Goal: Transaction & Acquisition: Purchase product/service

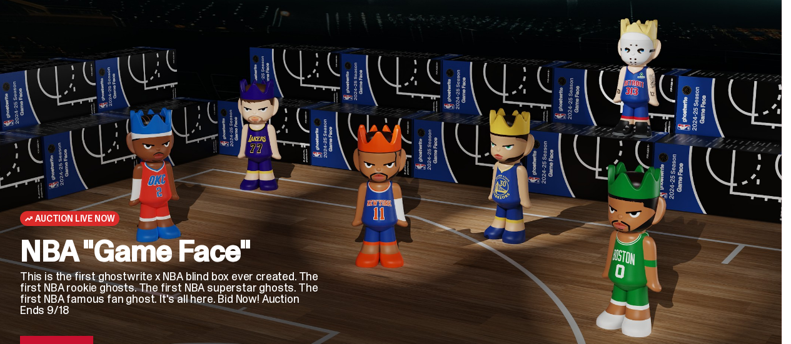
scroll to position [63, 0]
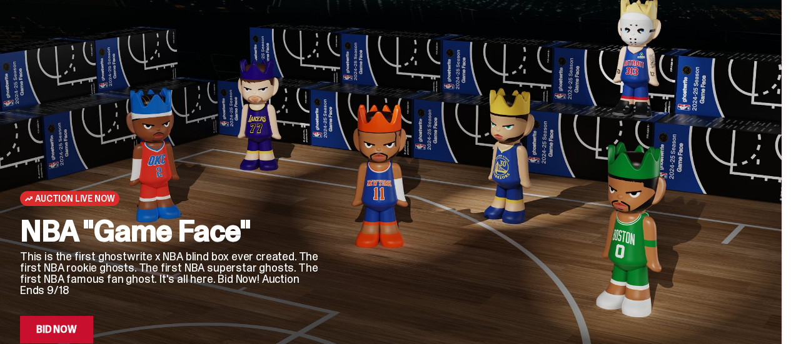
click at [205, 235] on h2 "NBA "Game Face"" at bounding box center [170, 231] width 301 height 30
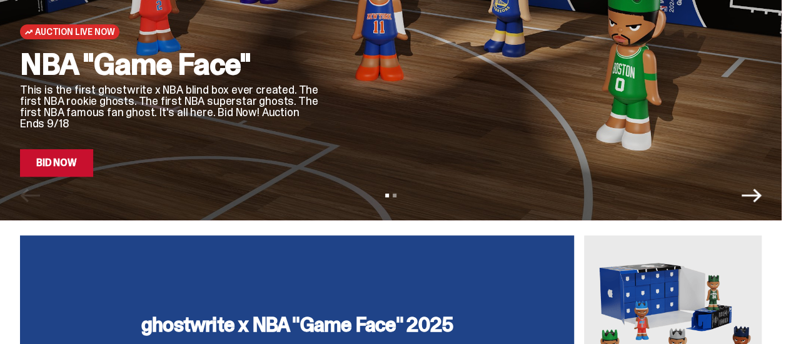
scroll to position [250, 0]
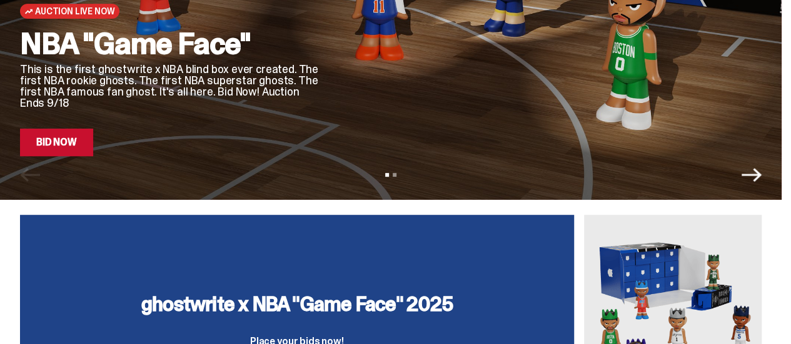
click at [759, 175] on icon "Next" at bounding box center [751, 175] width 20 height 20
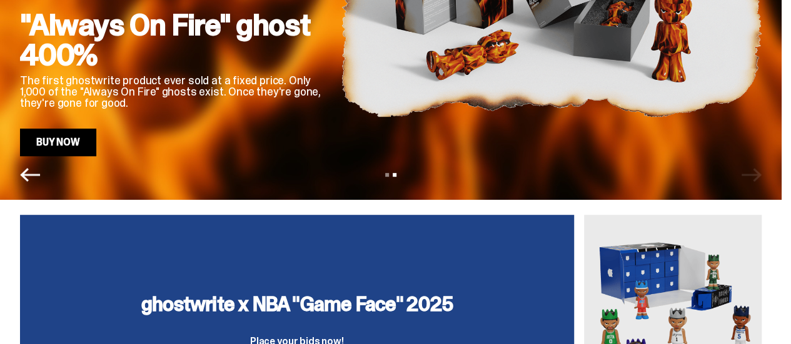
click at [29, 165] on icon "Previous" at bounding box center [30, 175] width 20 height 20
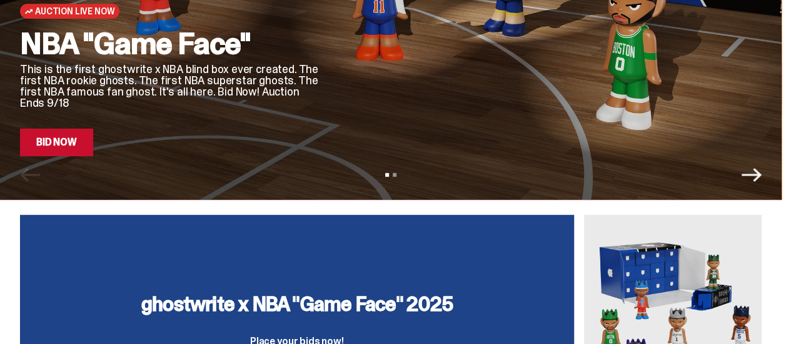
click at [359, 276] on div "ghostwrite x NBA "Game Face" 2025 Place your bids now! DAYS 02 HRS 21 MINS 14 S…" at bounding box center [297, 348] width 554 height 266
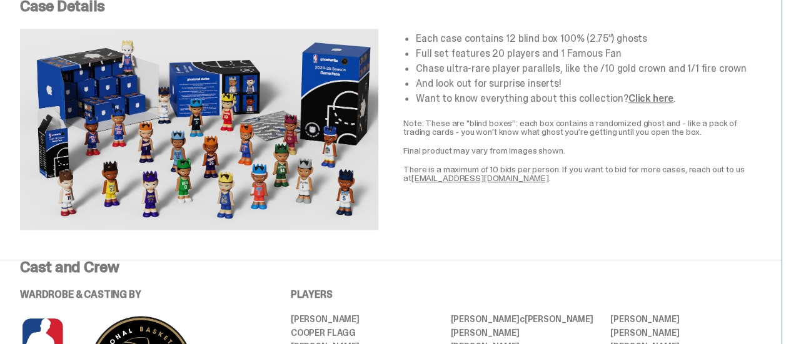
scroll to position [500, 0]
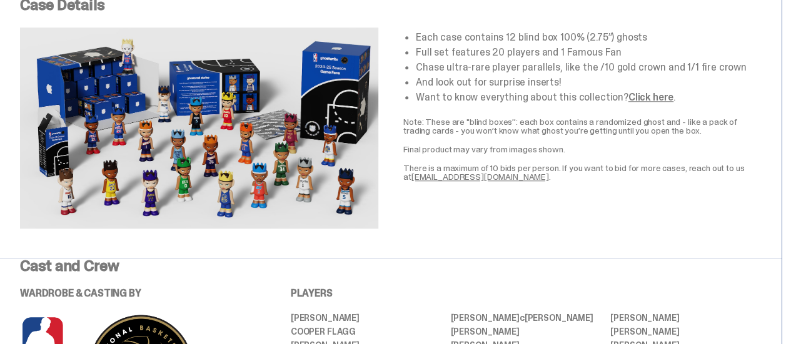
click at [225, 166] on img at bounding box center [199, 128] width 358 height 201
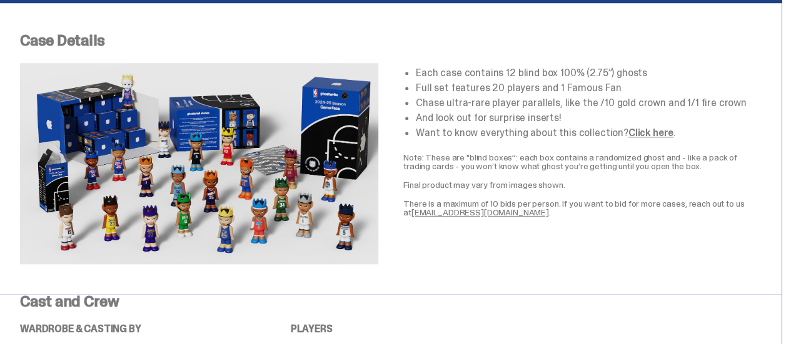
scroll to position [438, 0]
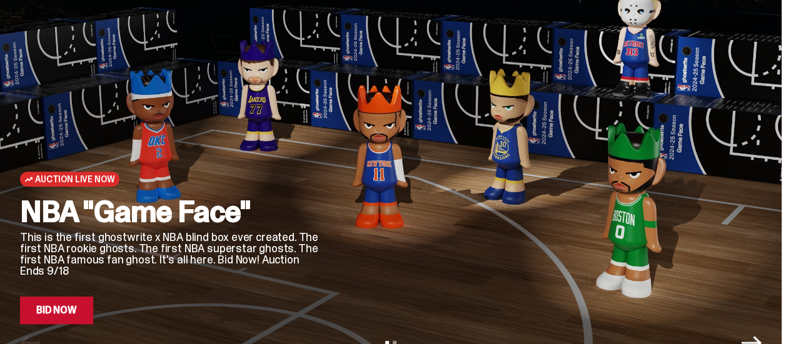
scroll to position [63, 0]
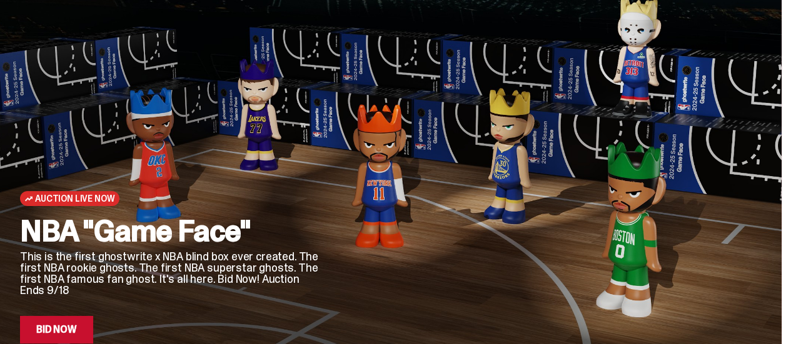
click at [576, 236] on div at bounding box center [551, 186] width 421 height 316
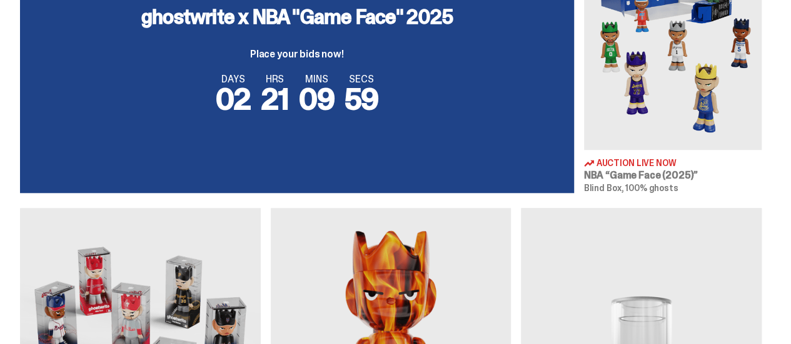
scroll to position [500, 0]
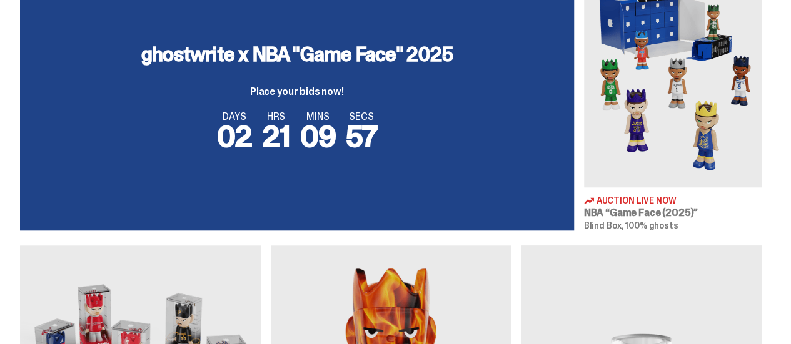
click at [658, 126] on img at bounding box center [673, 76] width 178 height 223
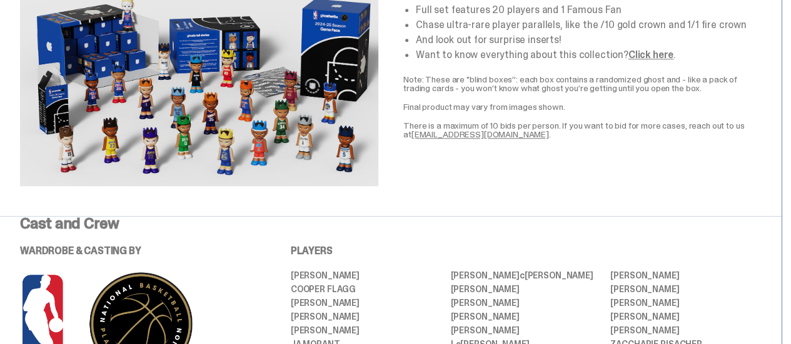
scroll to position [563, 0]
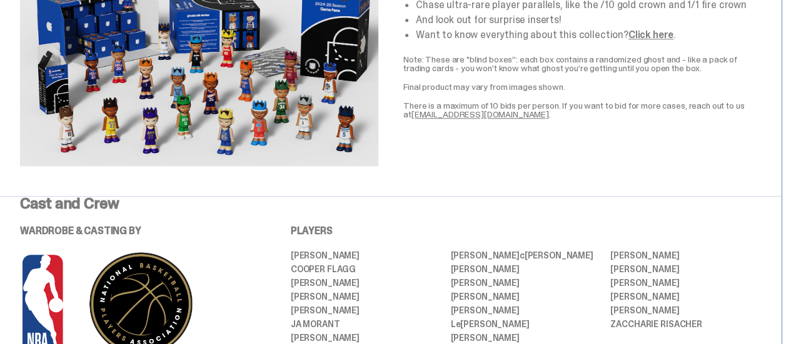
click at [256, 116] on img at bounding box center [199, 65] width 358 height 201
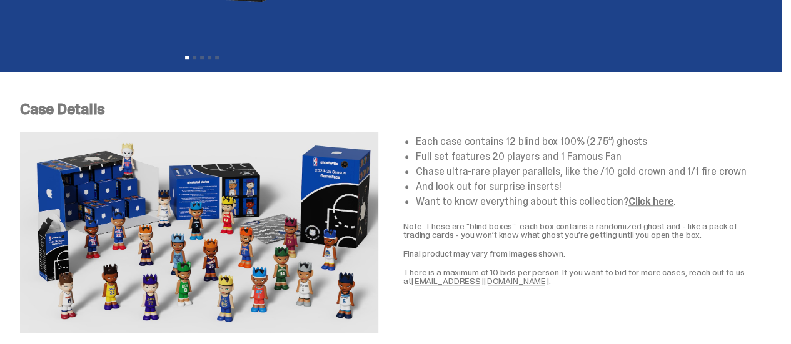
scroll to position [375, 0]
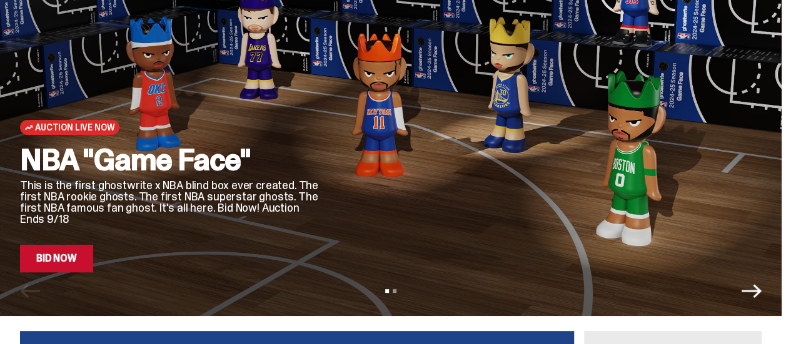
scroll to position [63, 0]
